Goal: Information Seeking & Learning: Learn about a topic

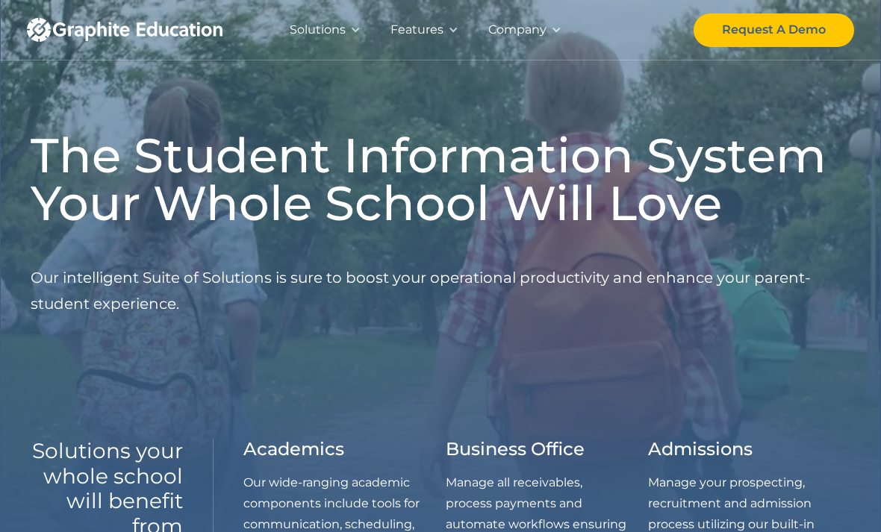
click at [548, 32] on div "Company" at bounding box center [524, 30] width 103 height 60
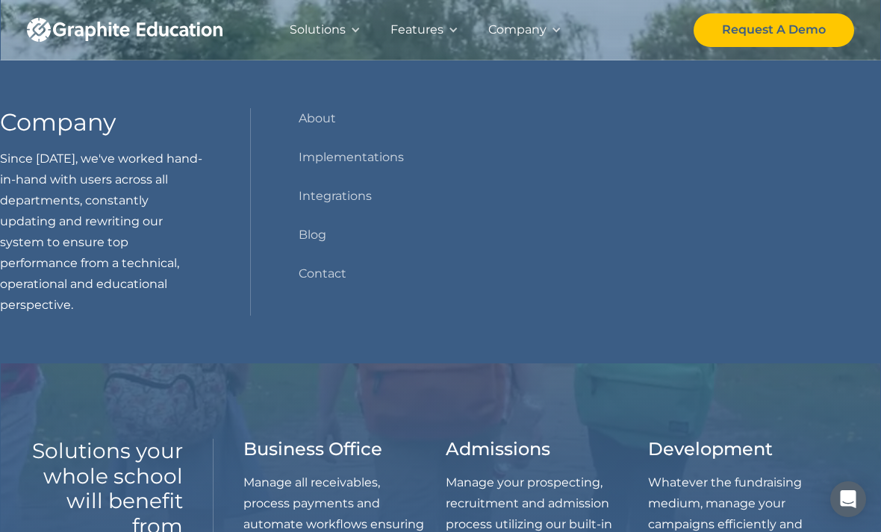
click at [558, 26] on div at bounding box center [556, 30] width 10 height 10
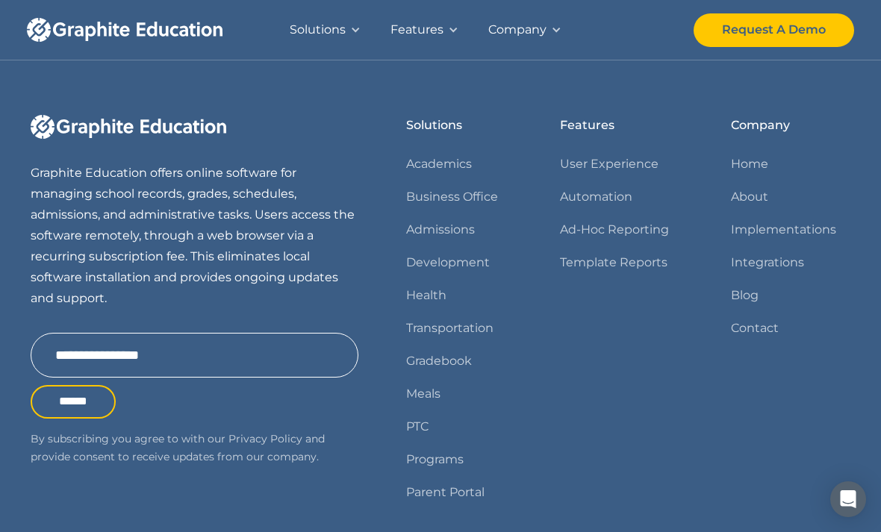
scroll to position [2064, 0]
click at [766, 195] on link "About" at bounding box center [749, 197] width 37 height 21
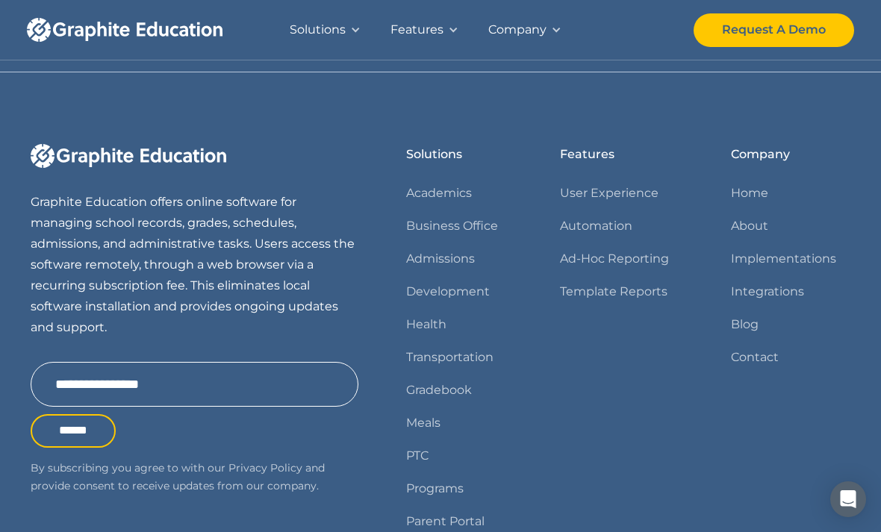
scroll to position [1512, 0]
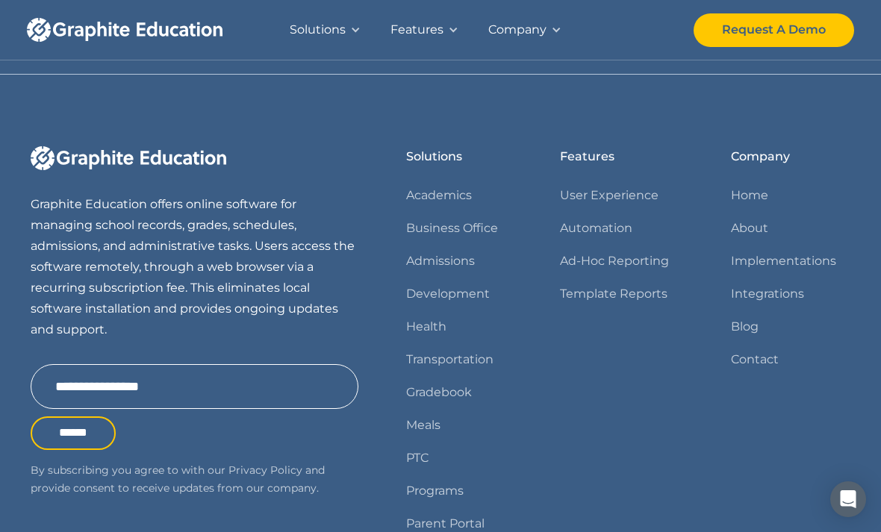
click at [558, 31] on div at bounding box center [556, 30] width 10 height 10
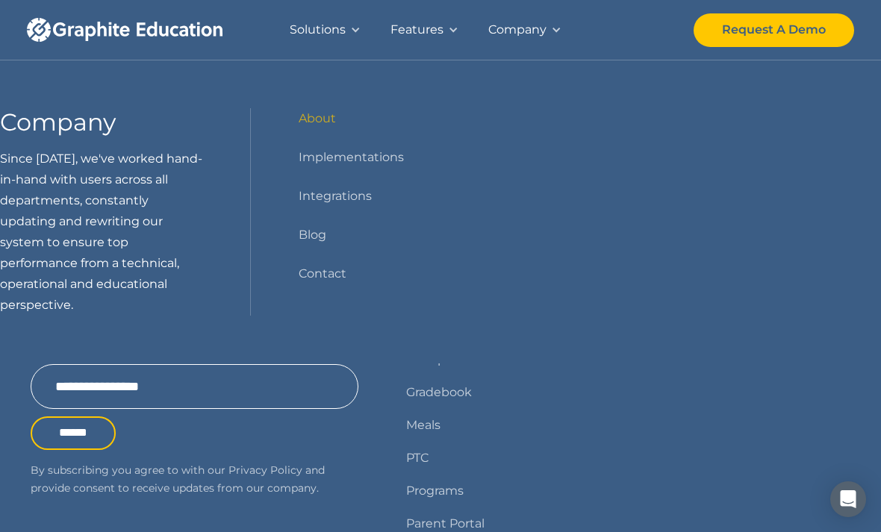
click at [555, 35] on div "Company" at bounding box center [524, 30] width 103 height 60
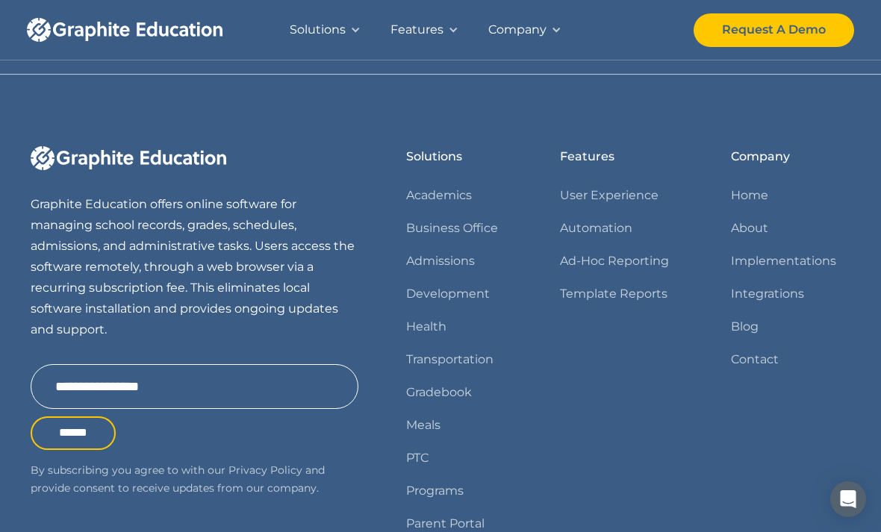
click at [753, 220] on link "About" at bounding box center [749, 228] width 37 height 21
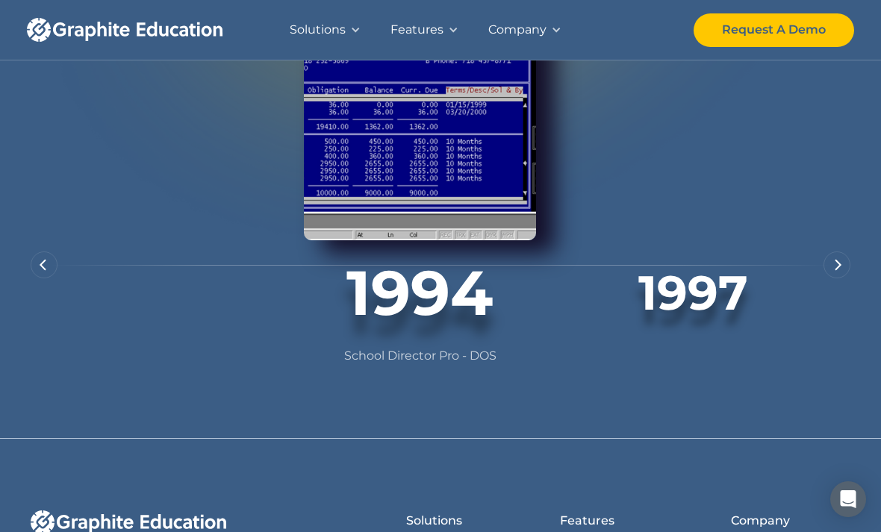
scroll to position [1147, 0]
